Goal: Obtain resource: Obtain resource

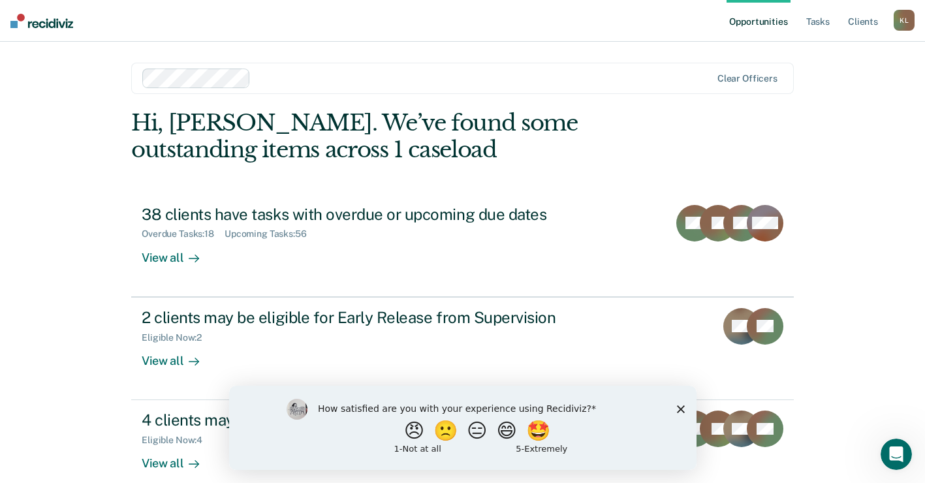
drag, startPoint x: 683, startPoint y: 405, endPoint x: 900, endPoint y: 790, distance: 442.7
click at [683, 405] on polygon "Close survey" at bounding box center [680, 409] width 8 height 8
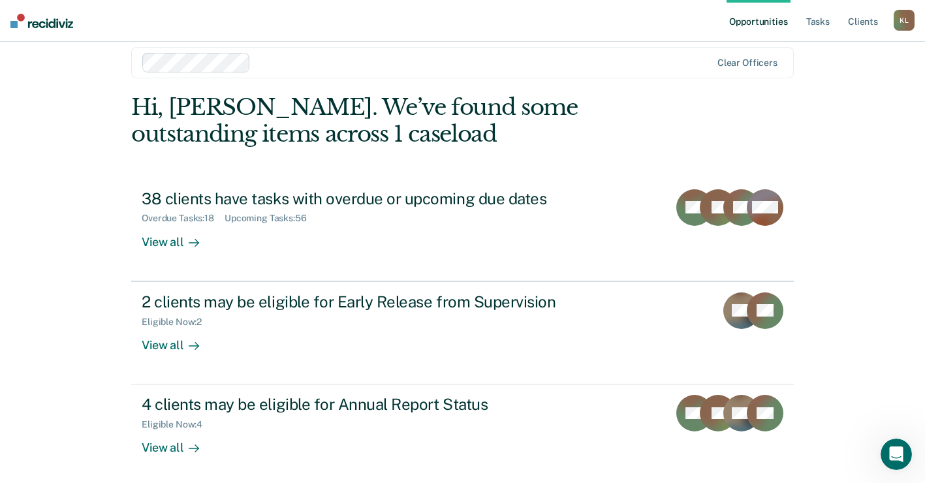
scroll to position [20, 0]
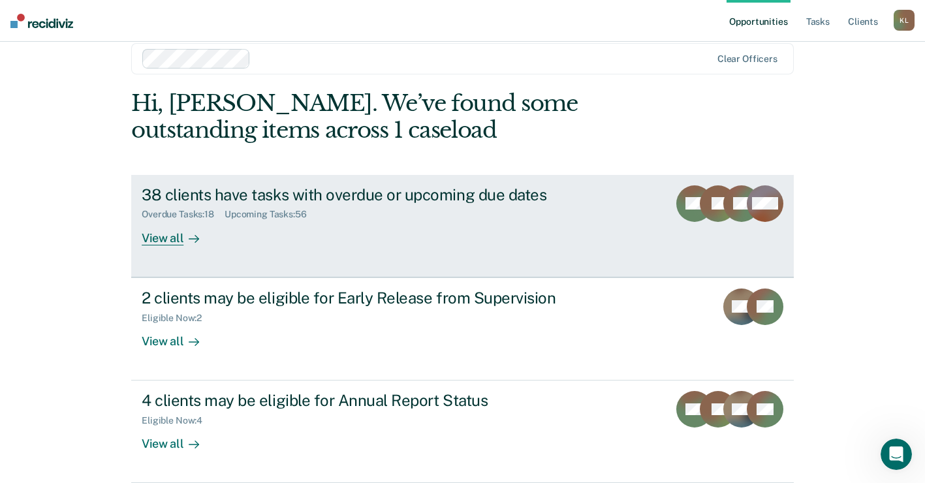
click at [173, 238] on div "View all" at bounding box center [178, 232] width 73 height 25
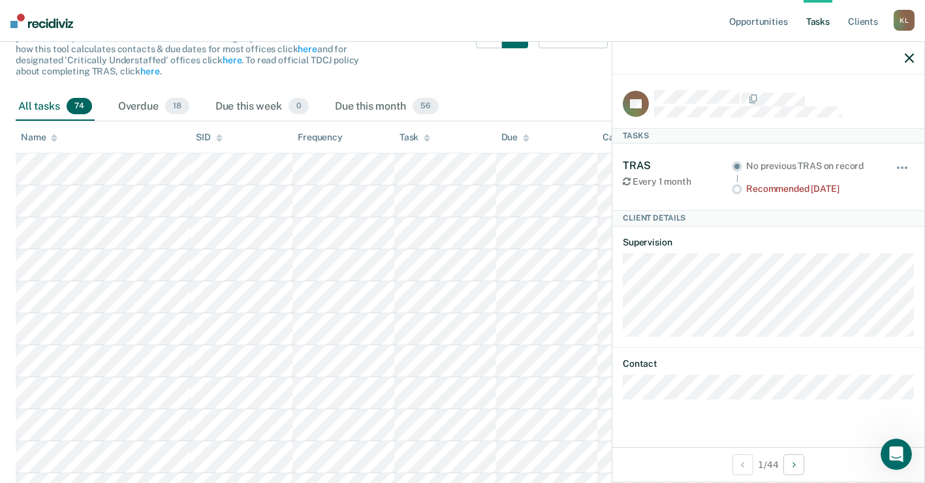
scroll to position [131, 0]
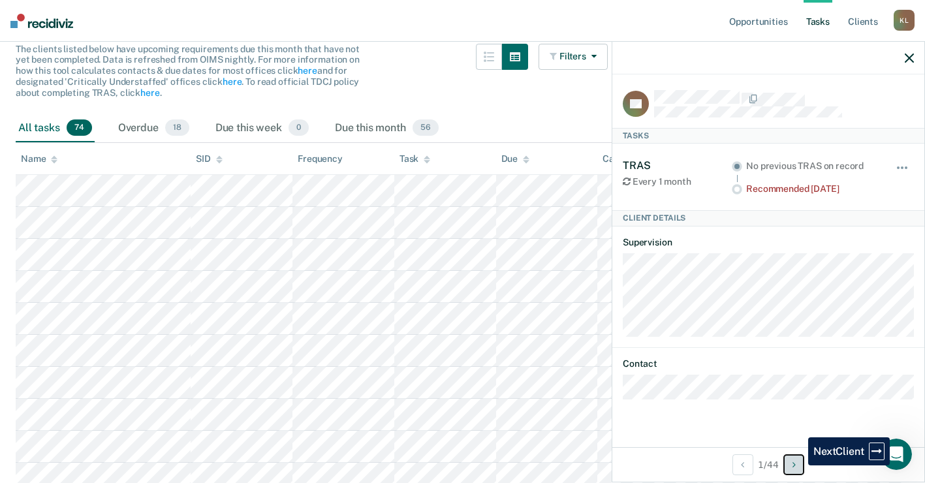
click at [798, 465] on button "Next Client" at bounding box center [793, 464] width 21 height 21
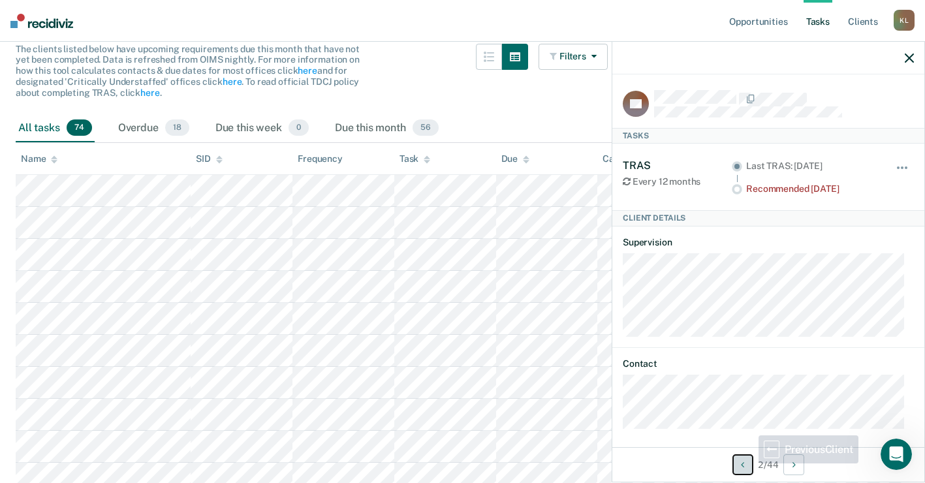
click at [746, 463] on button "Previous Client" at bounding box center [742, 464] width 21 height 21
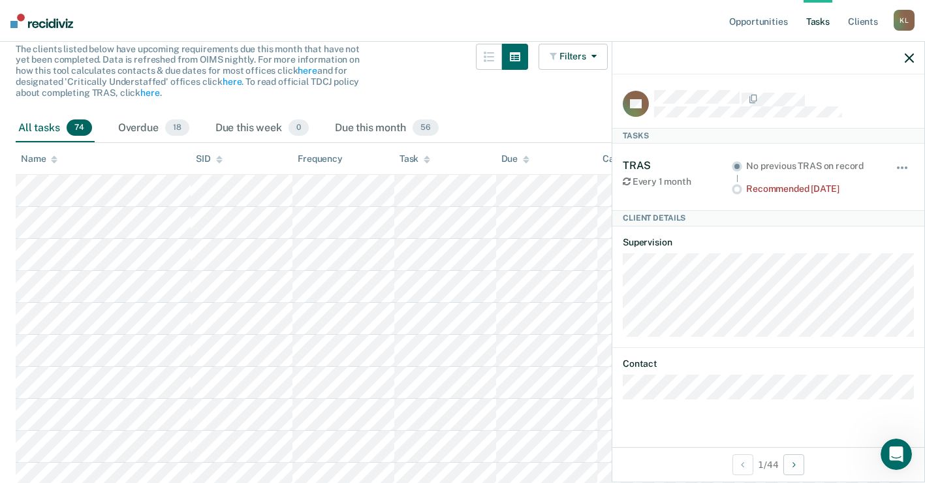
click at [904, 59] on div at bounding box center [768, 58] width 312 height 33
click at [912, 57] on icon "button" at bounding box center [908, 58] width 9 height 9
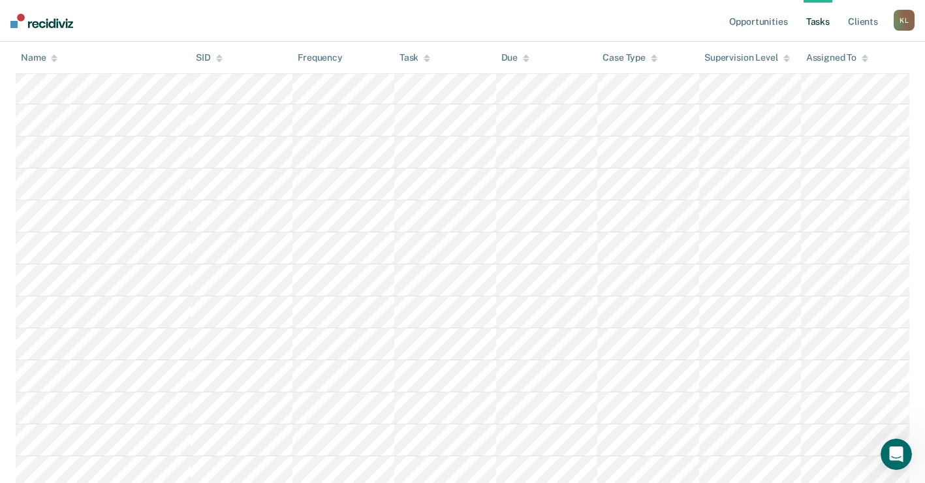
scroll to position [718, 0]
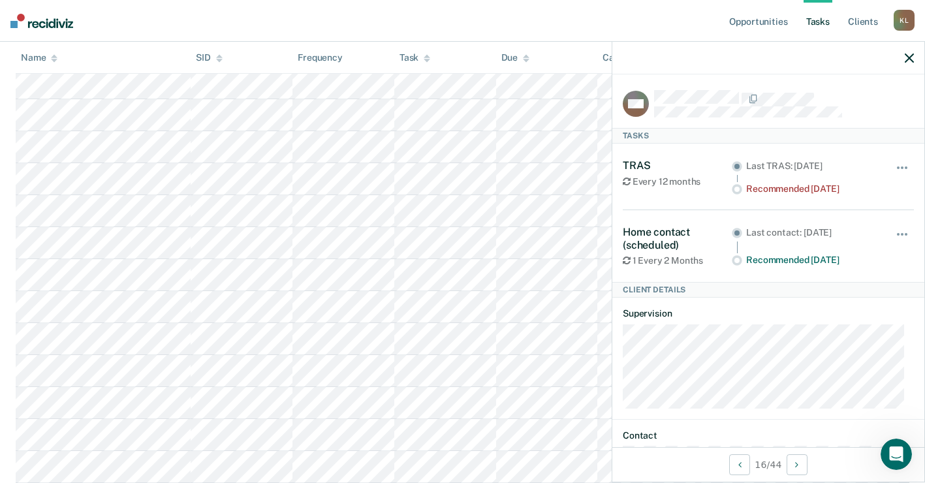
scroll to position [20, 0]
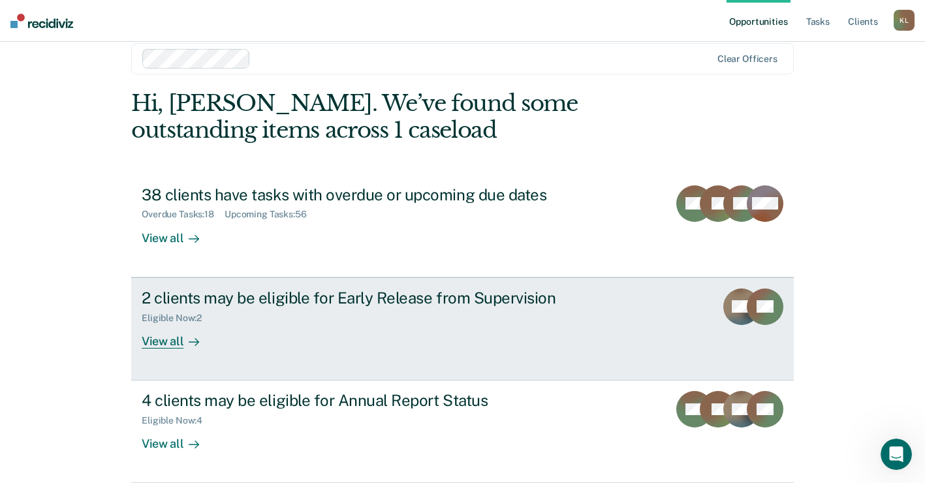
click at [247, 315] on div "Eligible Now : 2" at bounding box center [371, 315] width 458 height 16
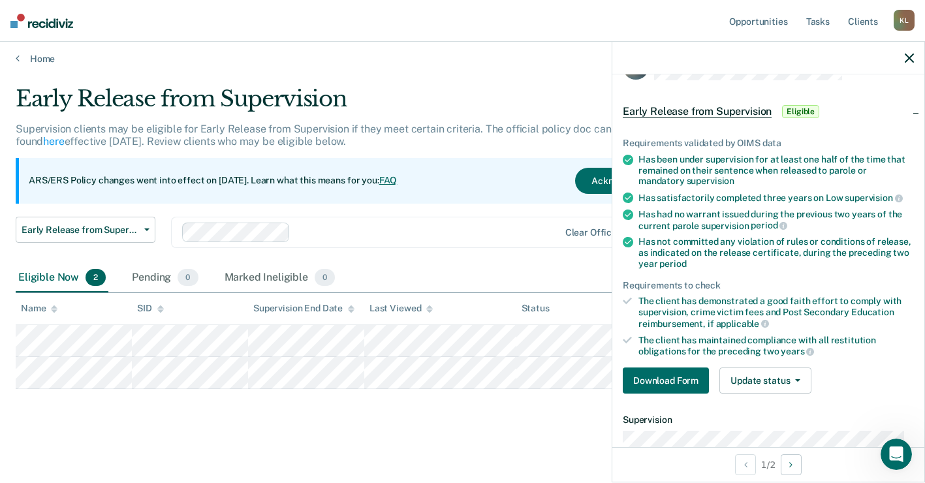
scroll to position [25, 0]
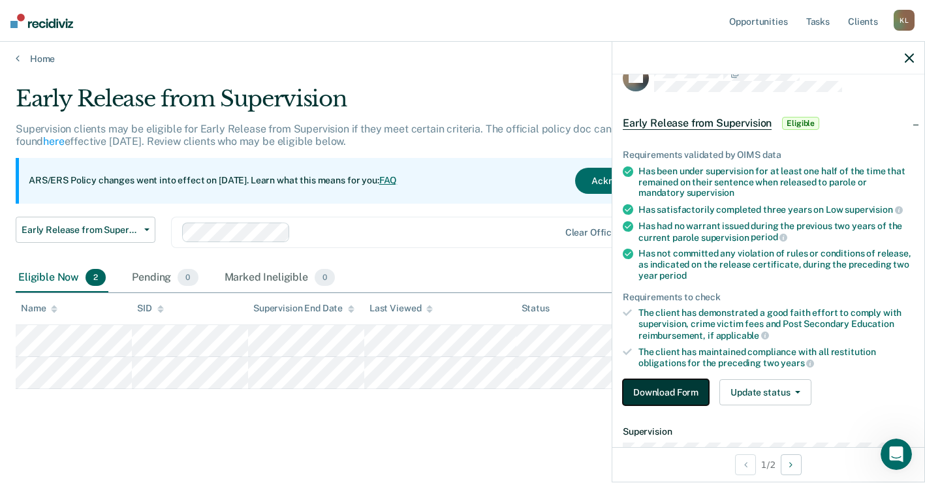
click at [684, 392] on button "Download Form" at bounding box center [666, 392] width 86 height 26
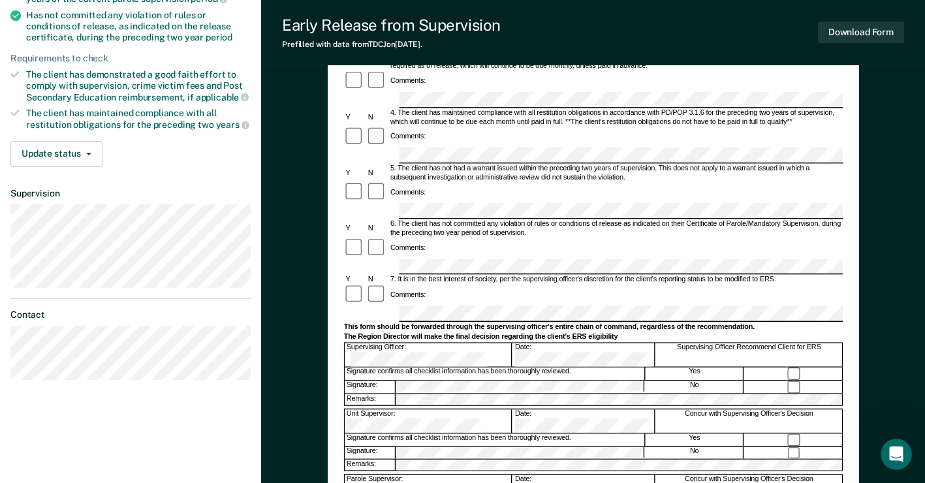
scroll to position [261, 0]
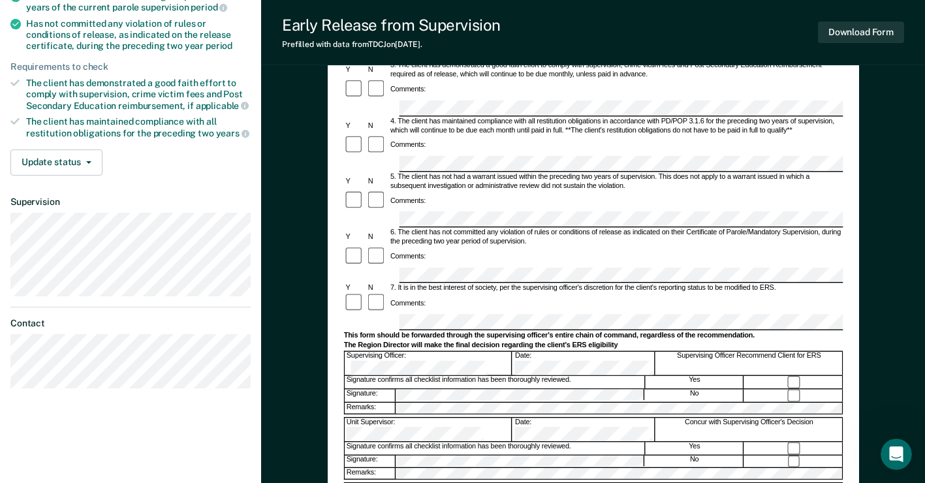
click at [81, 260] on section "Back DW Early Release from Supervision Eligible Requirements validated by OIMS …" at bounding box center [130, 98] width 261 height 634
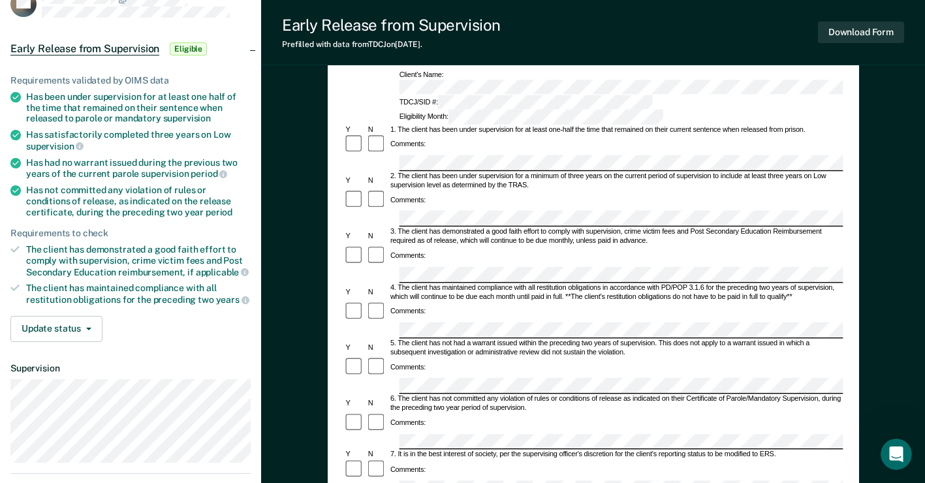
scroll to position [0, 0]
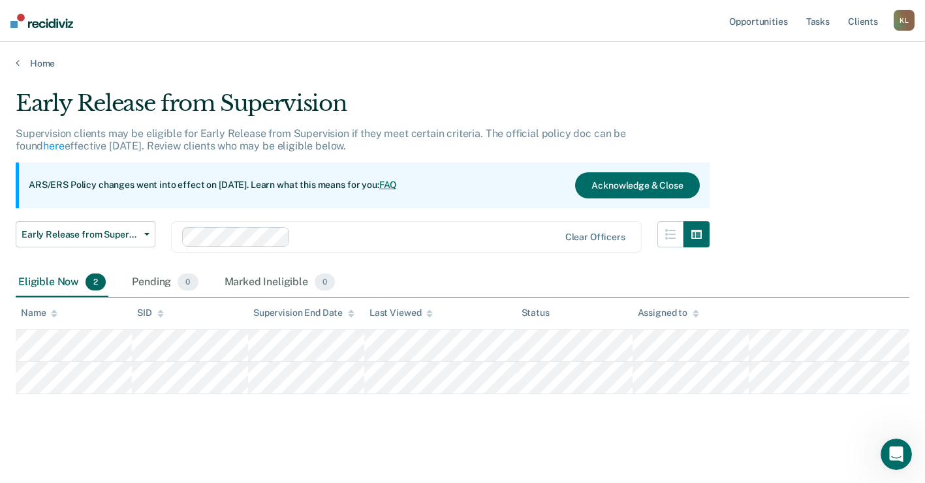
scroll to position [5, 0]
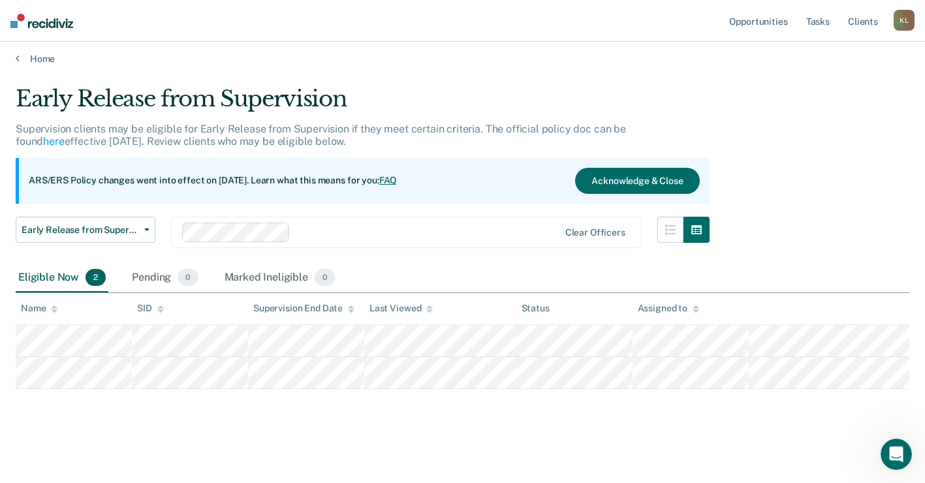
click at [418, 264] on div "Eligible Now 2 Pending 0 Marked Ineligible 0" at bounding box center [462, 278] width 893 height 29
click at [277, 36] on nav "Opportunities Tasks Client s [PERSON_NAME] [PERSON_NAME] Profile How it works L…" at bounding box center [462, 21] width 925 height 42
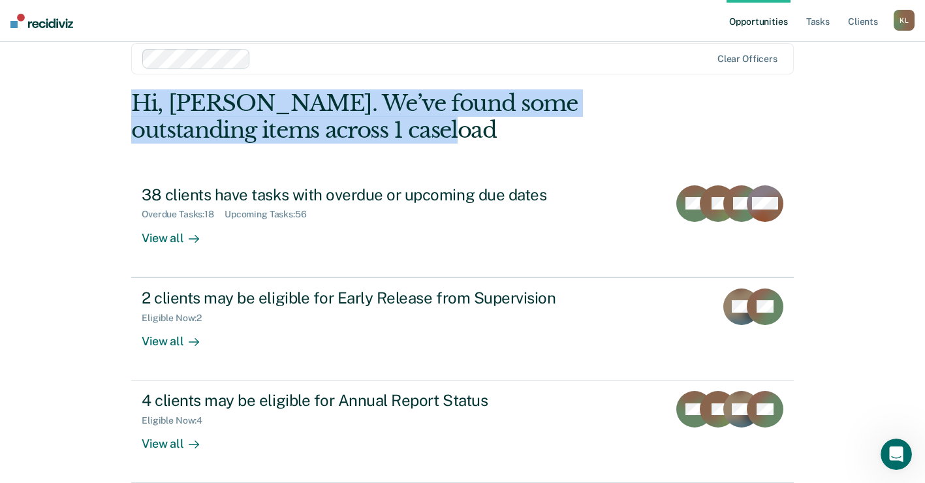
drag, startPoint x: 369, startPoint y: 133, endPoint x: 129, endPoint y: 102, distance: 242.8
click at [131, 102] on div "Hi, [PERSON_NAME]. We’ve found some outstanding items across 1 caseload" at bounding box center [396, 117] width 530 height 54
click at [131, 104] on div "Hi, [PERSON_NAME]. We’ve found some outstanding items across 1 caseload" at bounding box center [396, 117] width 530 height 54
drag, startPoint x: 131, startPoint y: 104, endPoint x: 358, endPoint y: 119, distance: 228.3
click at [358, 119] on div "Hi, [PERSON_NAME]. We’ve found some outstanding items across 1 caseload" at bounding box center [396, 117] width 530 height 54
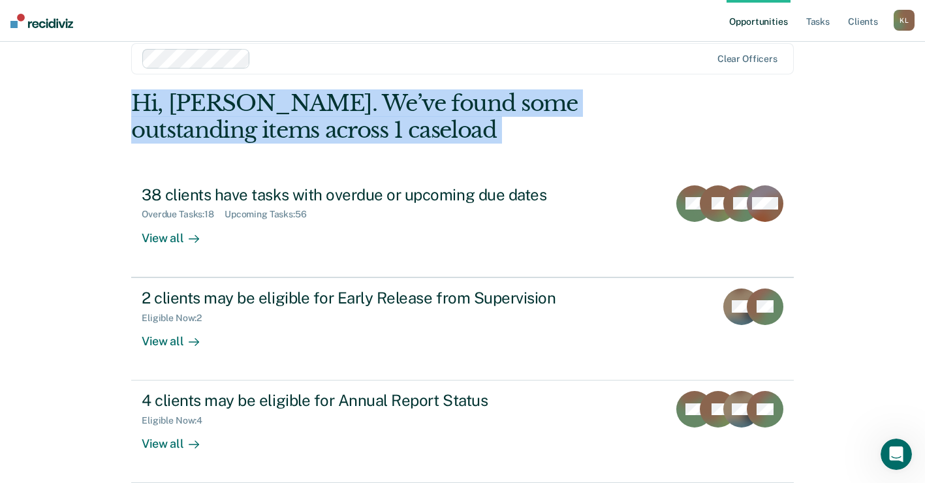
drag, startPoint x: 358, startPoint y: 119, endPoint x: 363, endPoint y: 127, distance: 9.1
click at [363, 127] on div "Hi, [PERSON_NAME]. We’ve found some outstanding items across 1 caseload" at bounding box center [396, 117] width 530 height 54
drag, startPoint x: 365, startPoint y: 133, endPoint x: 129, endPoint y: 100, distance: 239.1
click at [131, 100] on div "Hi, [PERSON_NAME]. We’ve found some outstanding items across 1 caseload" at bounding box center [396, 117] width 530 height 54
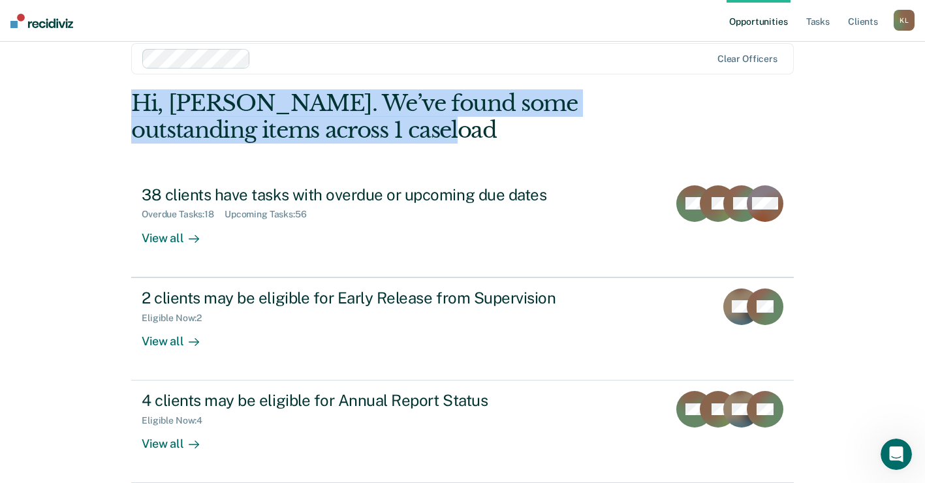
drag, startPoint x: 287, startPoint y: 111, endPoint x: 347, endPoint y: 121, distance: 60.9
click at [347, 121] on div "Hi, [PERSON_NAME]. We’ve found some outstanding items across 1 caseload" at bounding box center [396, 117] width 530 height 54
drag, startPoint x: 347, startPoint y: 121, endPoint x: 368, endPoint y: 135, distance: 25.0
click at [368, 136] on div "Hi, [PERSON_NAME]. We’ve found some outstanding items across 1 caseload" at bounding box center [396, 117] width 530 height 54
drag, startPoint x: 368, startPoint y: 135, endPoint x: 114, endPoint y: 98, distance: 256.6
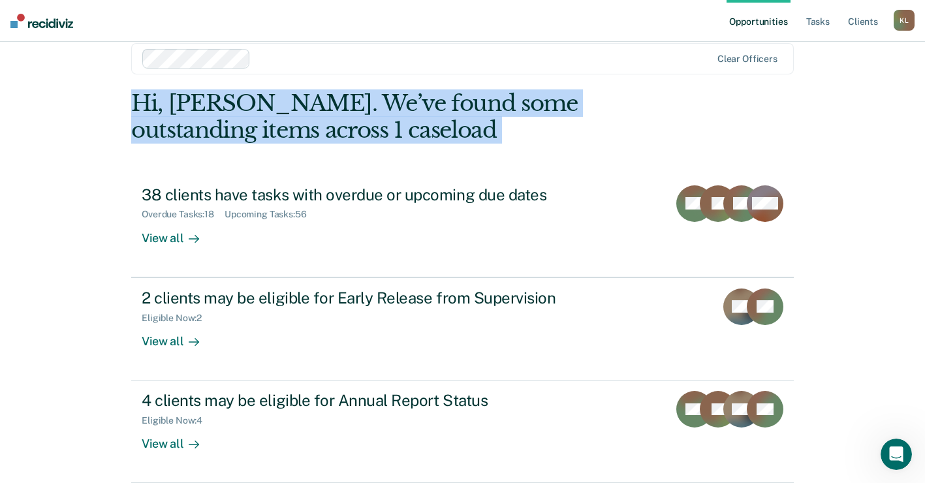
click at [116, 98] on main "Clear officers Hi, [PERSON_NAME]. We’ve found some outstanding items across 1 c…" at bounding box center [463, 263] width 694 height 482
click at [117, 100] on main "Clear officers Hi, [PERSON_NAME]. We’ve found some outstanding items across 1 c…" at bounding box center [463, 263] width 694 height 482
drag, startPoint x: 121, startPoint y: 100, endPoint x: 326, endPoint y: 125, distance: 206.4
click at [326, 125] on main "Clear officers Hi, [PERSON_NAME]. We’ve found some outstanding items across 1 c…" at bounding box center [463, 263] width 694 height 482
drag, startPoint x: 326, startPoint y: 125, endPoint x: 119, endPoint y: 101, distance: 208.2
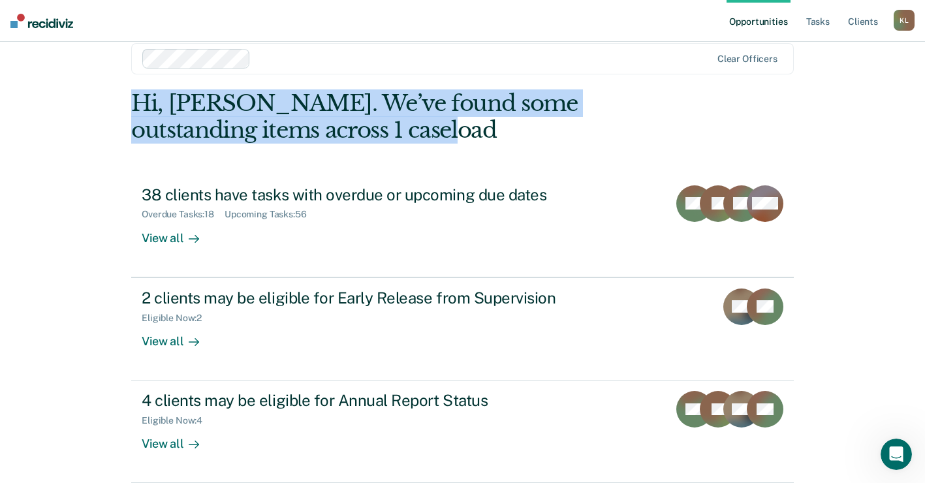
click at [119, 101] on main "Clear officers Hi, [PERSON_NAME]. We’ve found some outstanding items across 1 c…" at bounding box center [463, 263] width 694 height 482
drag, startPoint x: 119, startPoint y: 101, endPoint x: 127, endPoint y: 121, distance: 21.9
click at [131, 121] on div "Hi, [PERSON_NAME]. We’ve found some outstanding items across 1 caseload" at bounding box center [396, 117] width 530 height 54
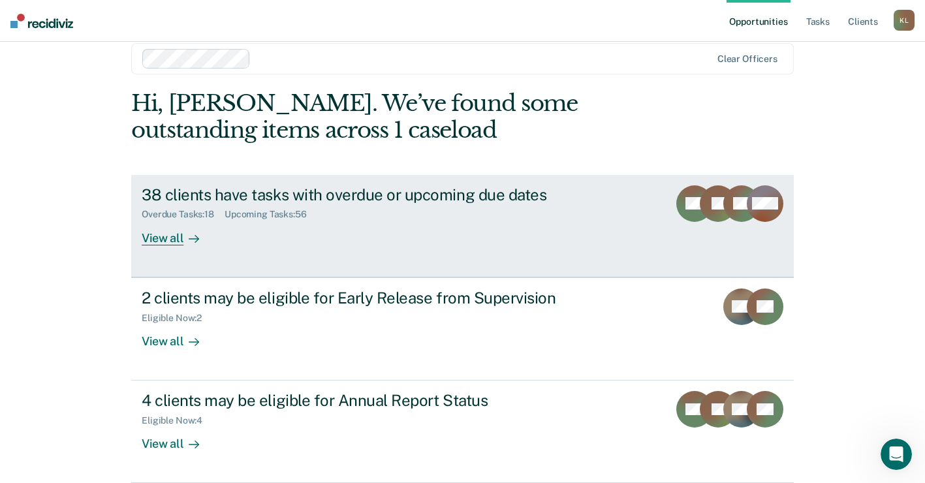
click at [236, 196] on div "38 clients have tasks with overdue or upcoming due dates" at bounding box center [371, 194] width 458 height 19
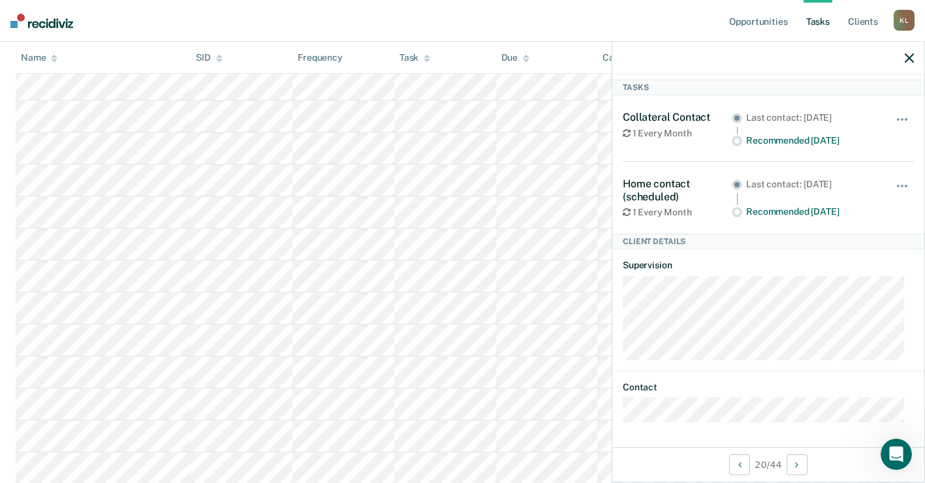
scroll to position [718, 0]
click at [904, 59] on div at bounding box center [768, 58] width 312 height 33
click at [910, 61] on icon "button" at bounding box center [908, 58] width 9 height 9
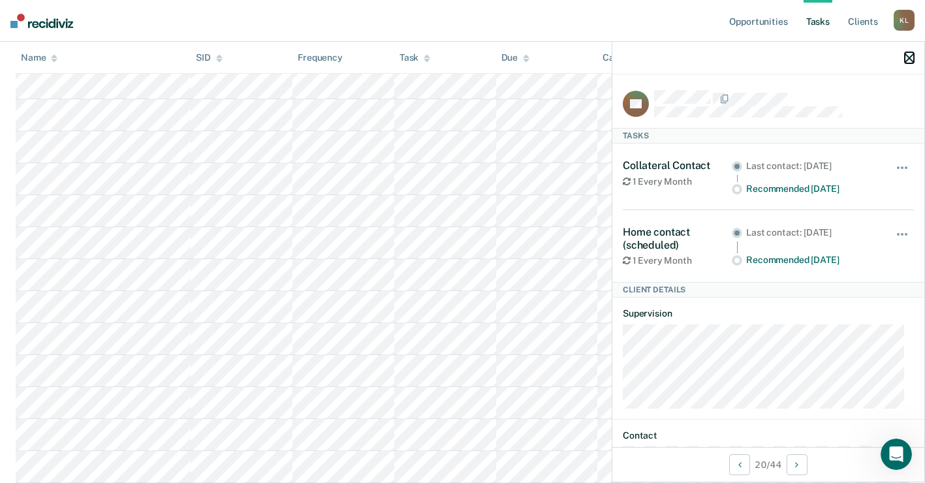
click at [909, 58] on icon "button" at bounding box center [908, 58] width 9 height 9
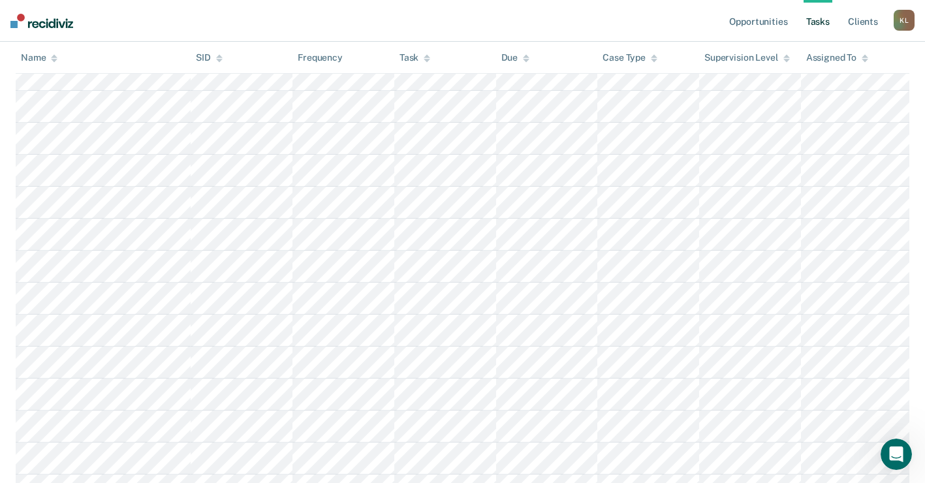
scroll to position [979, 0]
